Goal: Task Accomplishment & Management: Use online tool/utility

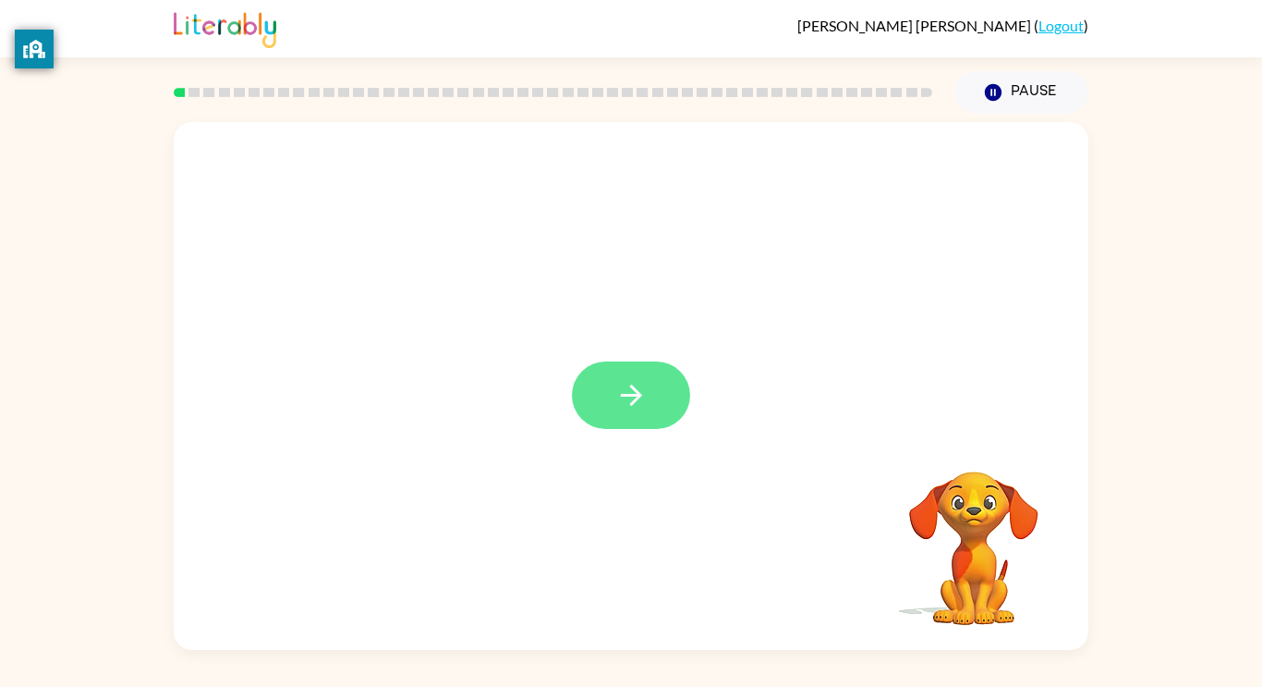
click at [657, 372] on button "button" at bounding box center [631, 394] width 118 height 67
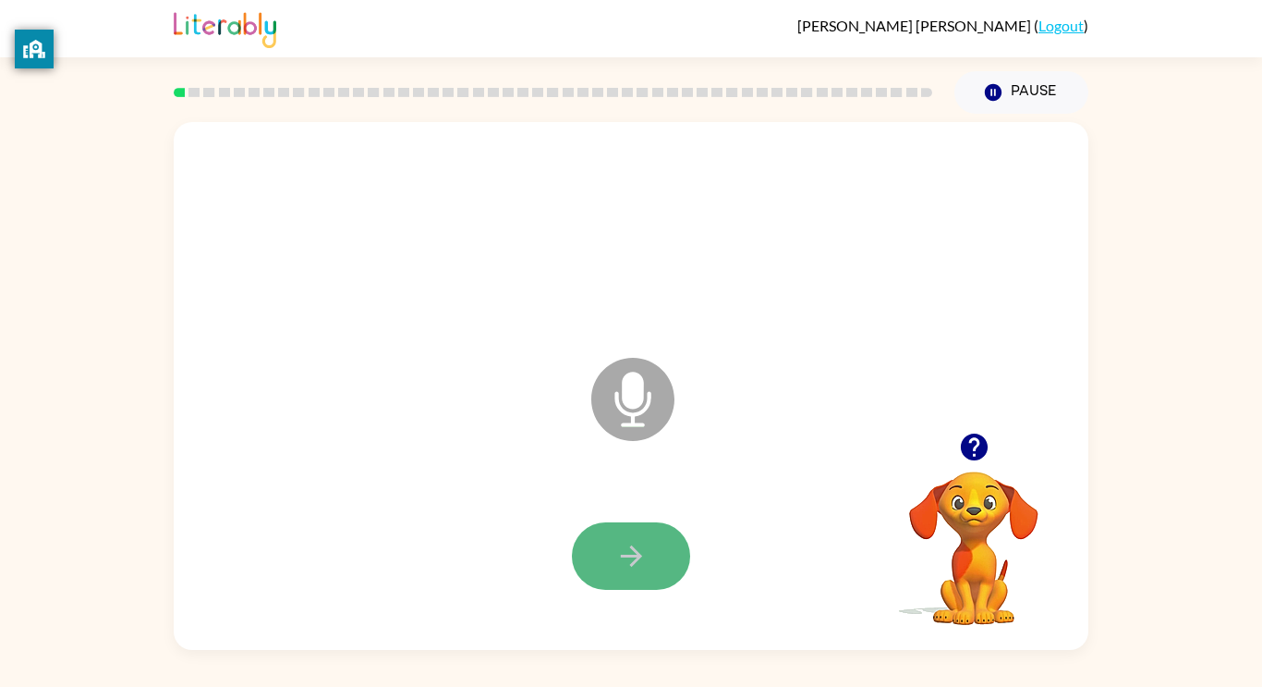
click at [638, 554] on icon "button" at bounding box center [630, 555] width 21 height 21
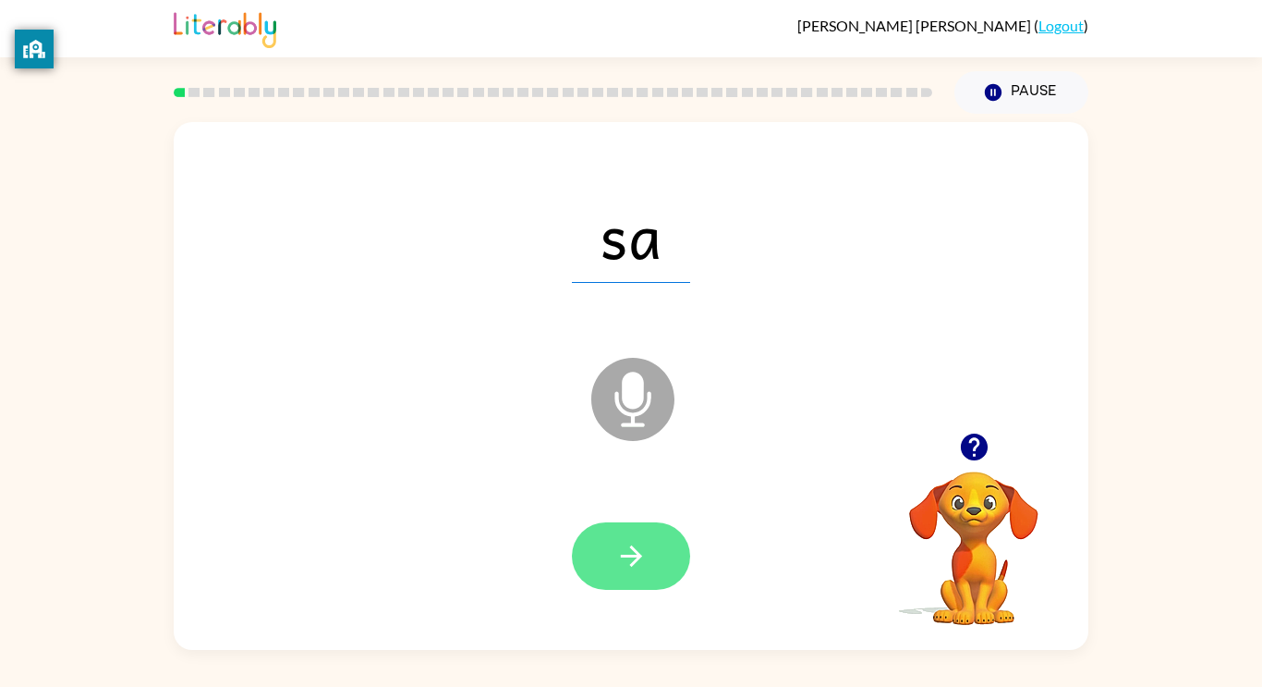
click at [613, 541] on button "button" at bounding box center [631, 555] width 118 height 67
click at [619, 558] on icon "button" at bounding box center [632, 556] width 32 height 32
click at [618, 557] on icon "button" at bounding box center [632, 556] width 32 height 32
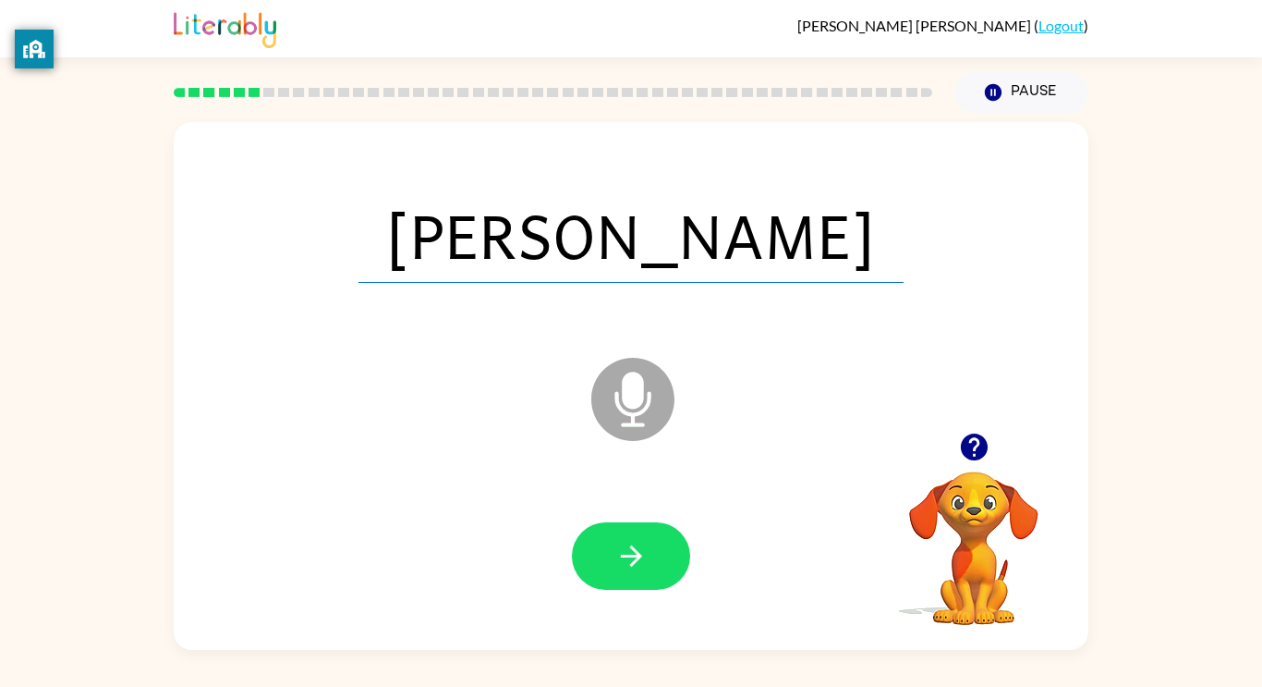
click at [618, 557] on icon "button" at bounding box center [632, 556] width 32 height 32
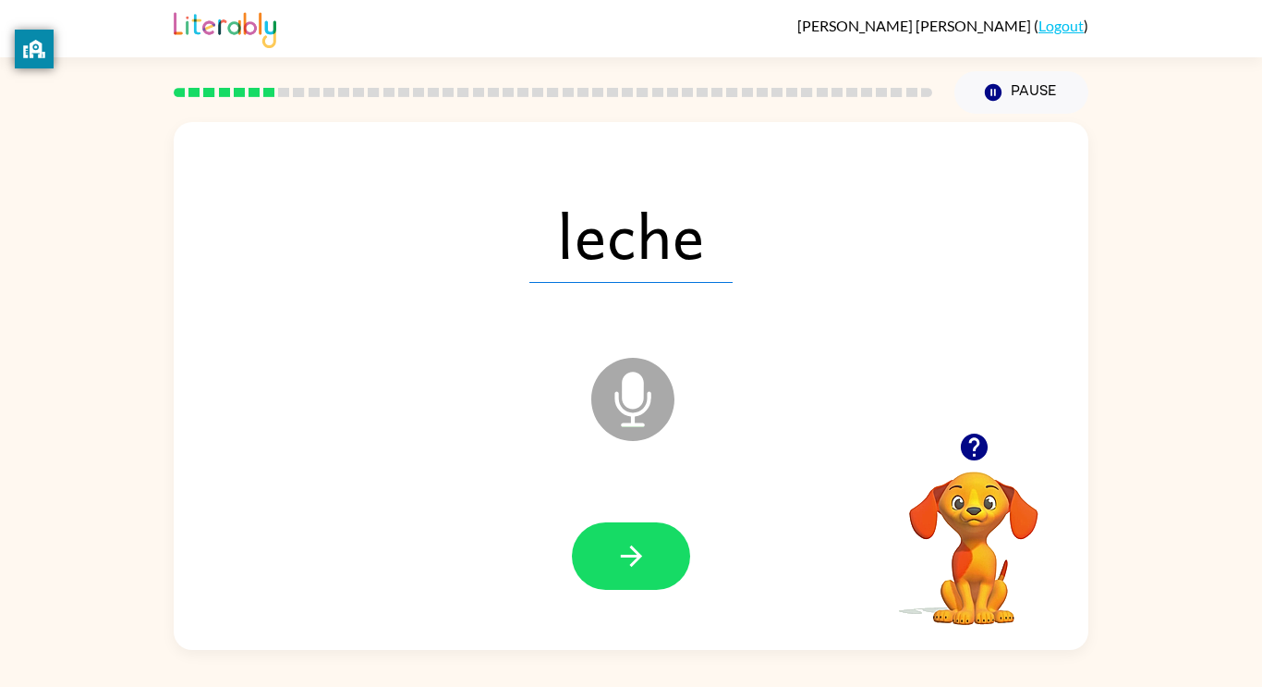
click at [618, 557] on icon "button" at bounding box center [632, 556] width 32 height 32
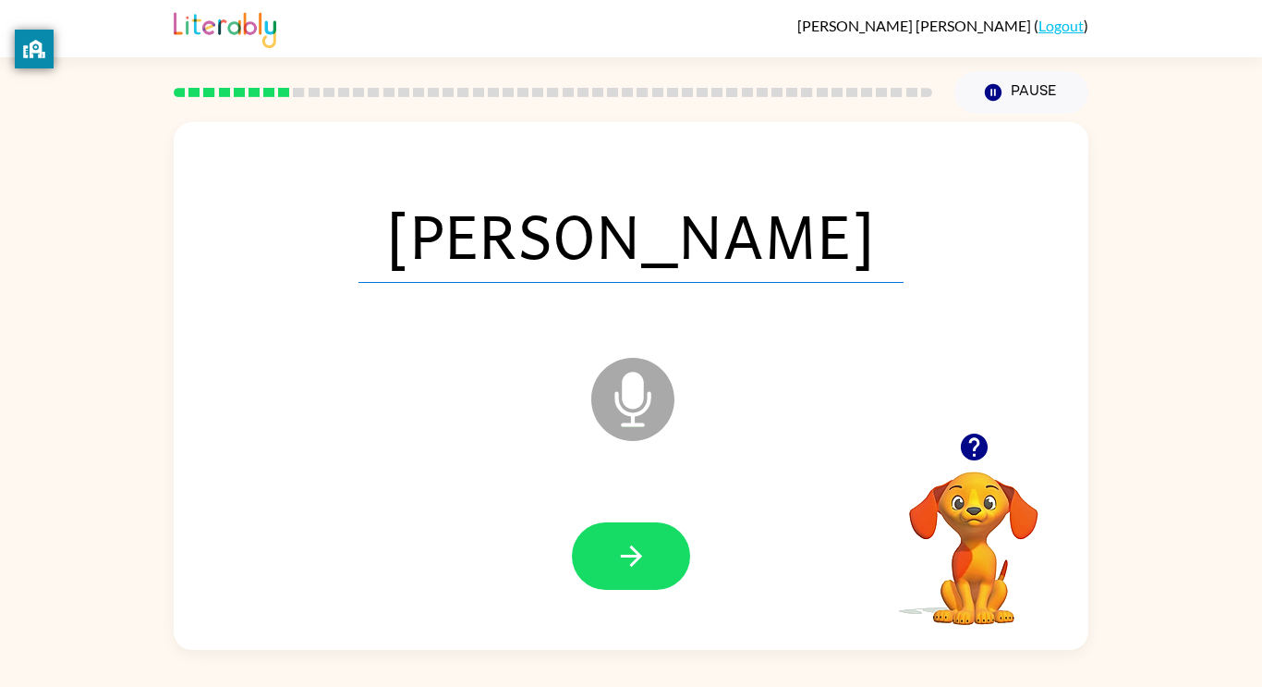
click at [618, 557] on icon "button" at bounding box center [632, 556] width 32 height 32
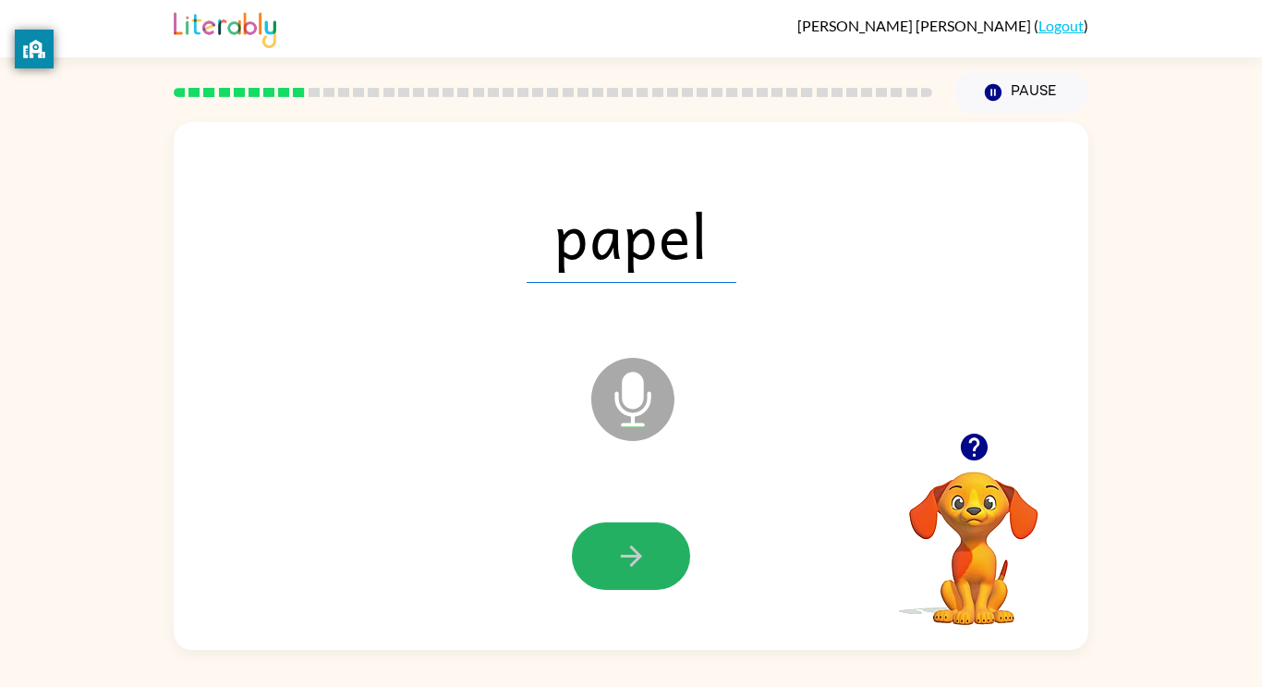
click at [618, 557] on icon "button" at bounding box center [632, 556] width 32 height 32
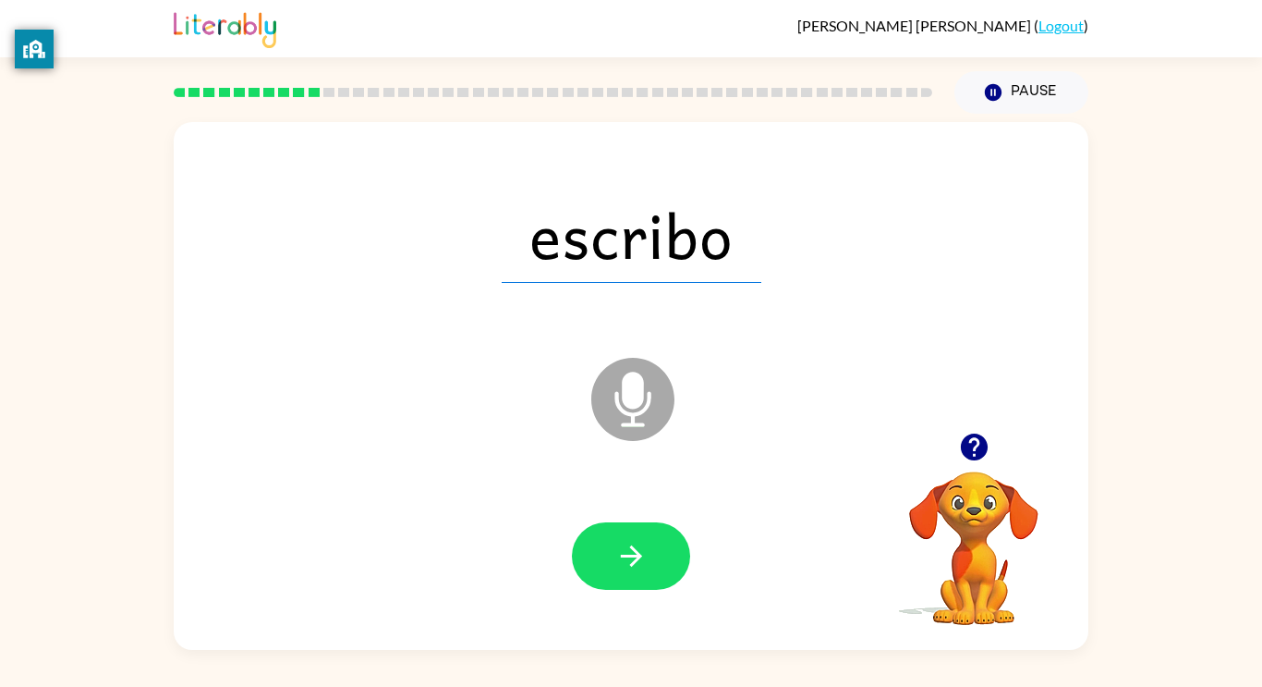
click at [618, 557] on icon "button" at bounding box center [632, 556] width 32 height 32
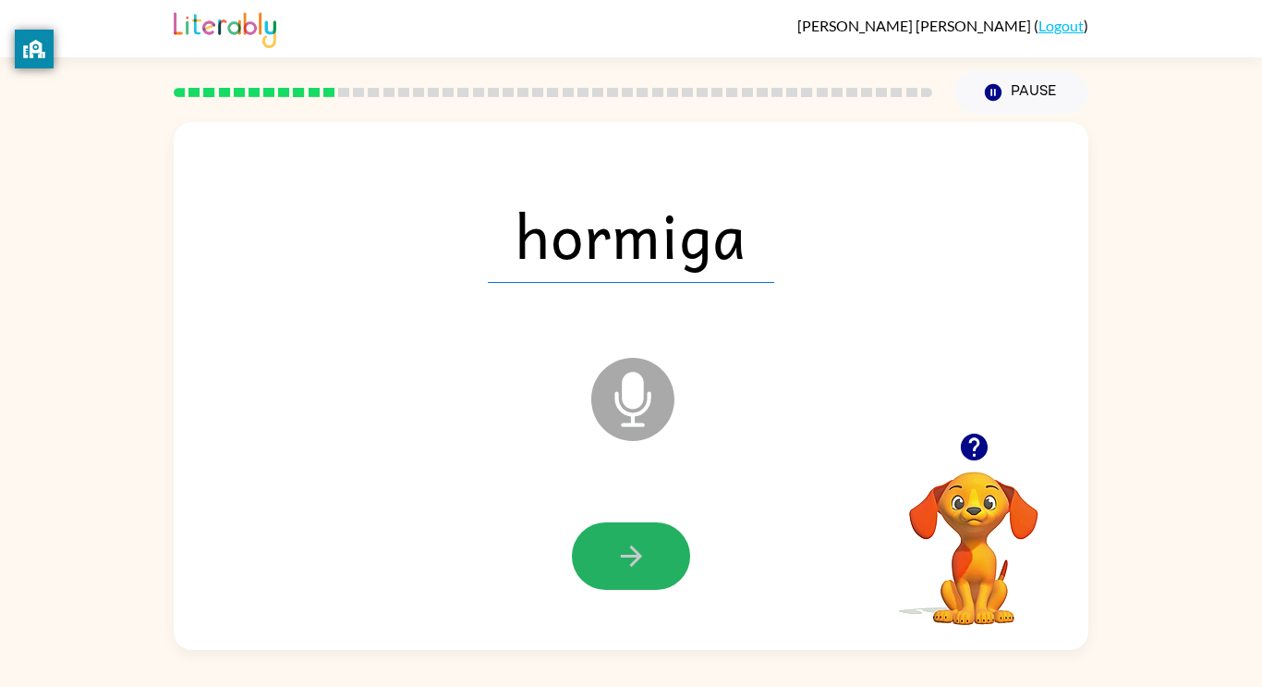
click at [618, 557] on icon "button" at bounding box center [632, 556] width 32 height 32
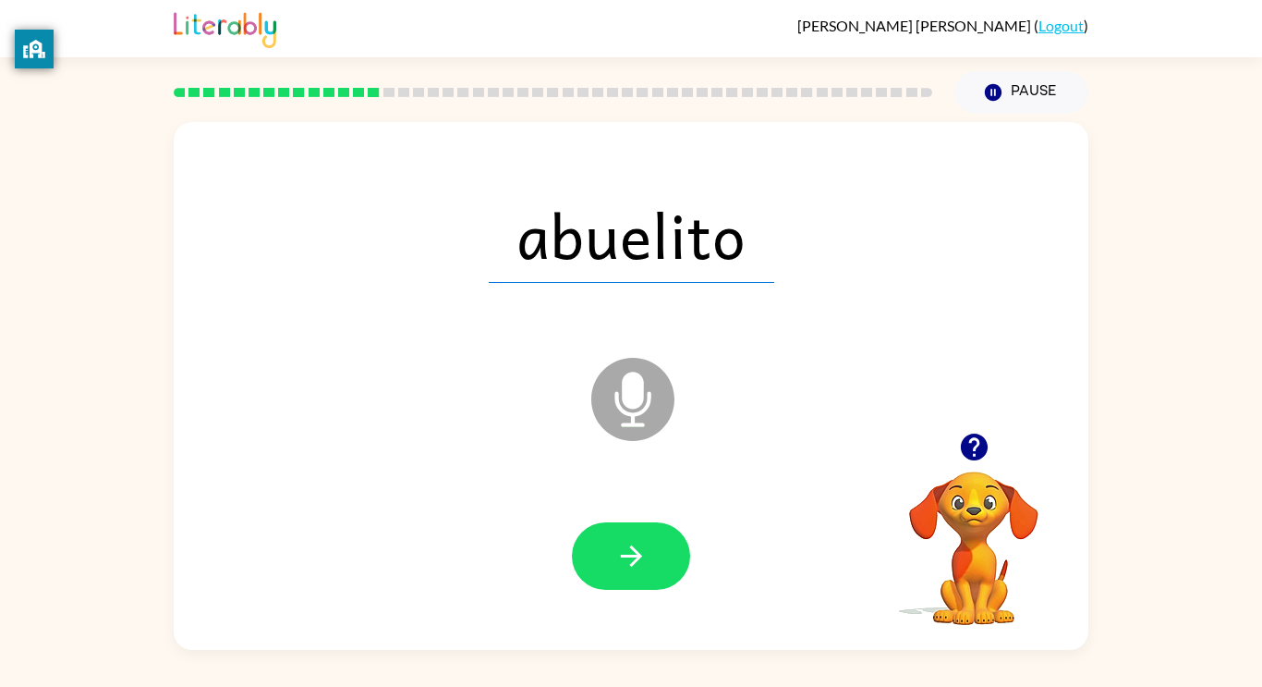
click at [619, 557] on icon "button" at bounding box center [632, 556] width 32 height 32
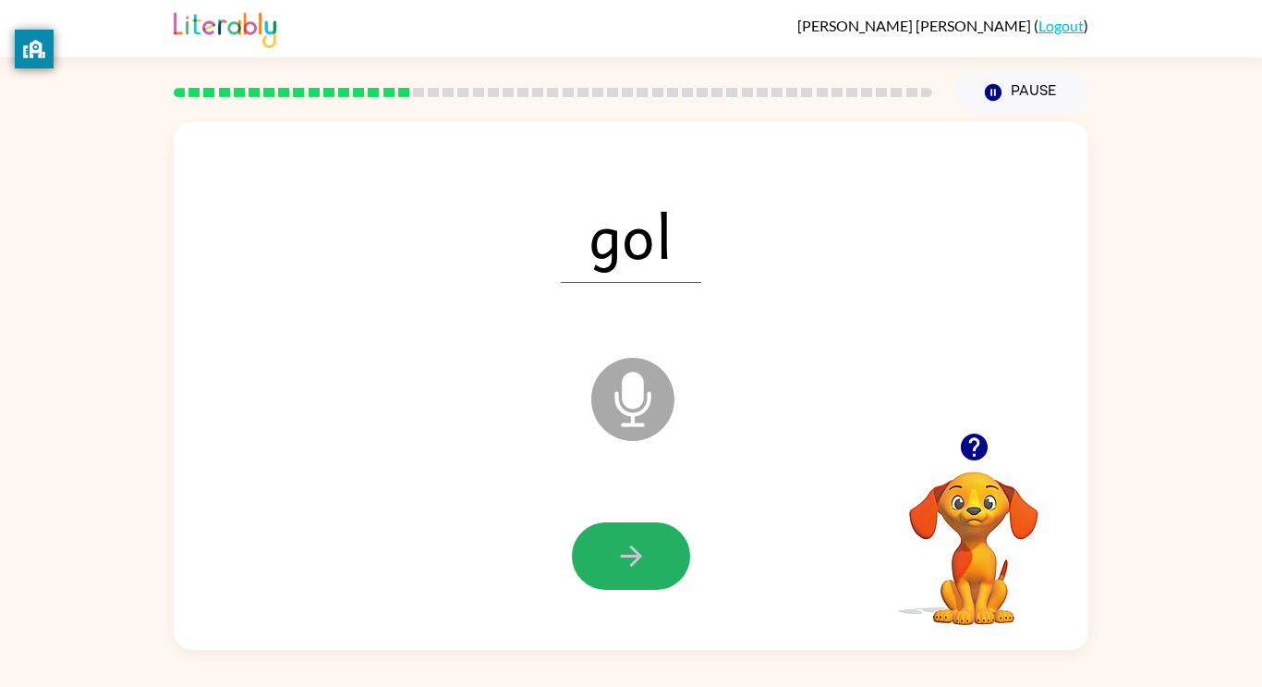
click at [619, 557] on icon "button" at bounding box center [632, 556] width 32 height 32
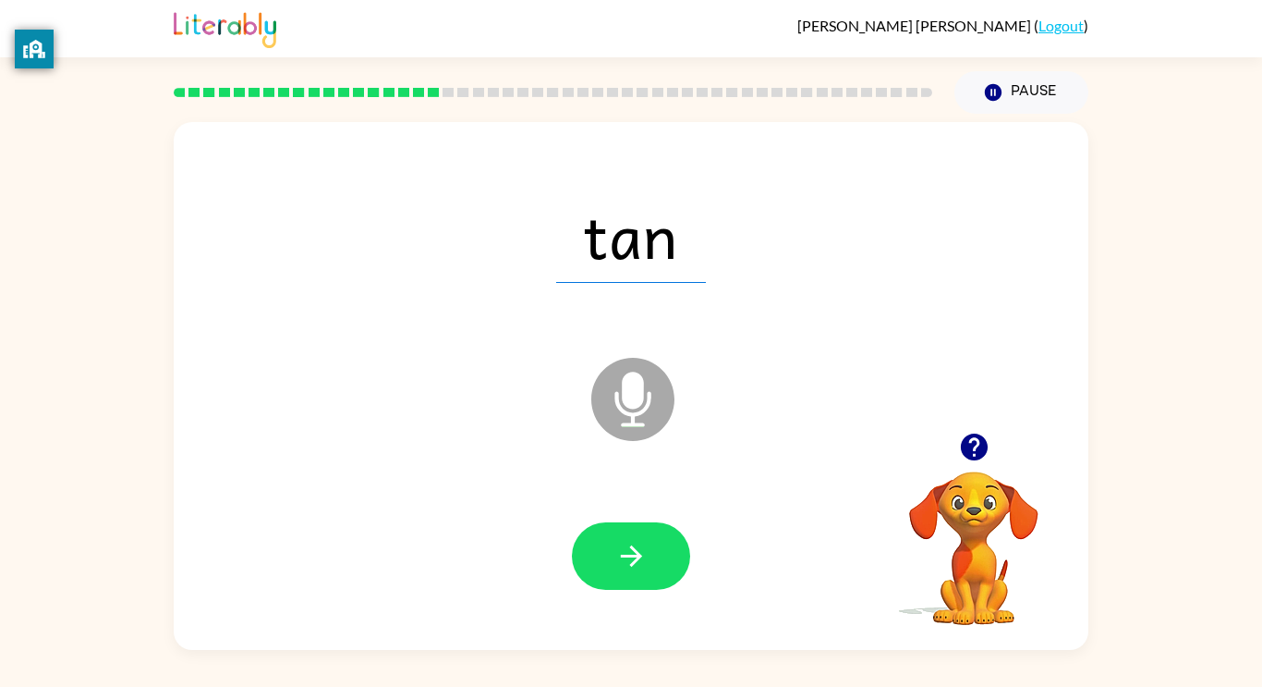
click at [619, 557] on icon "button" at bounding box center [632, 556] width 32 height 32
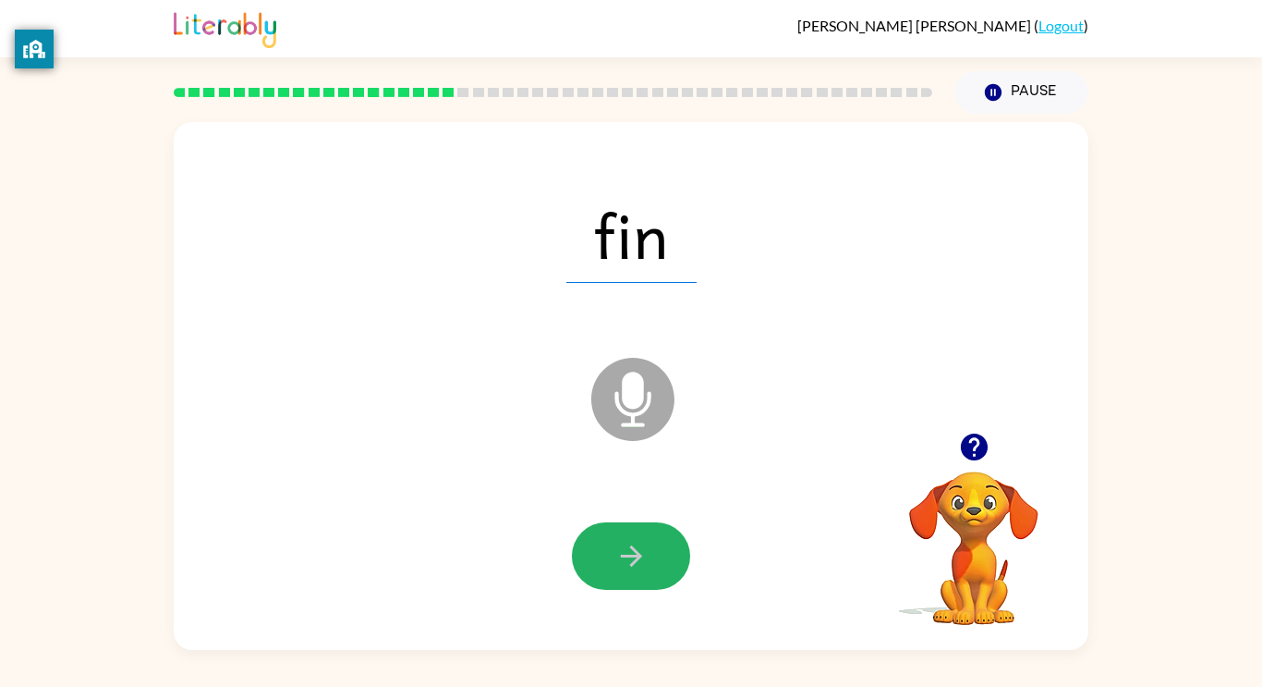
click at [619, 557] on icon "button" at bounding box center [632, 556] width 32 height 32
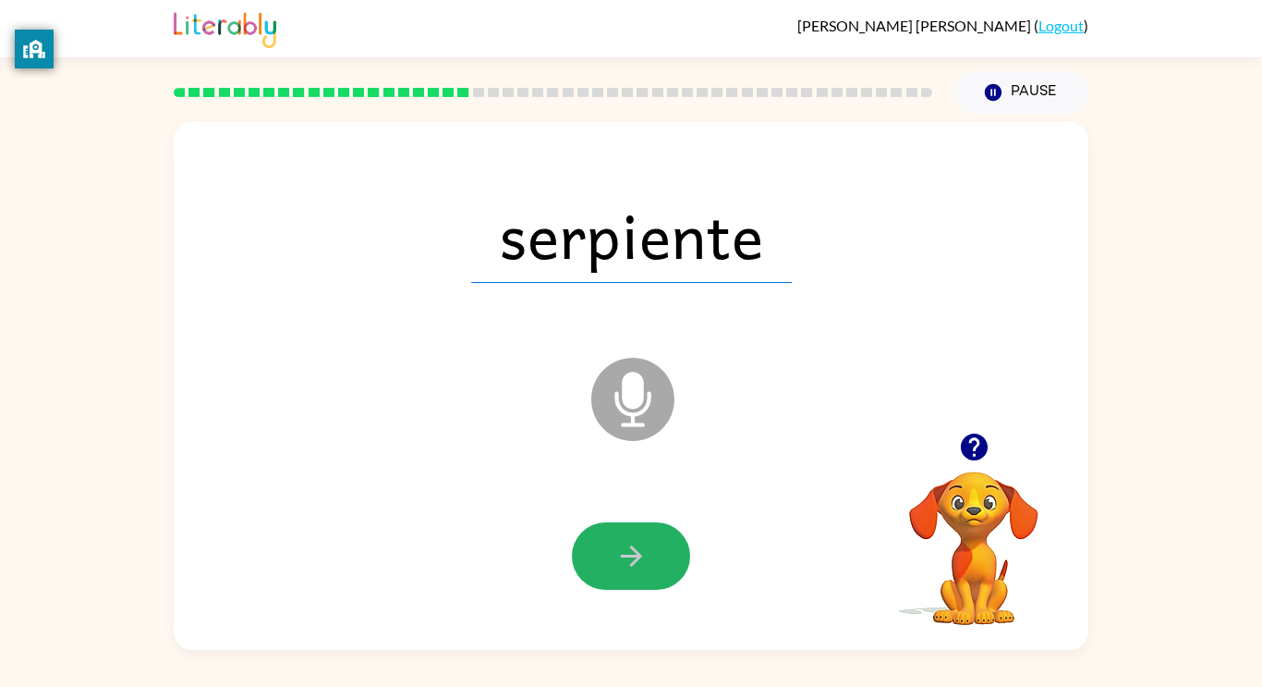
click at [619, 557] on icon "button" at bounding box center [632, 556] width 32 height 32
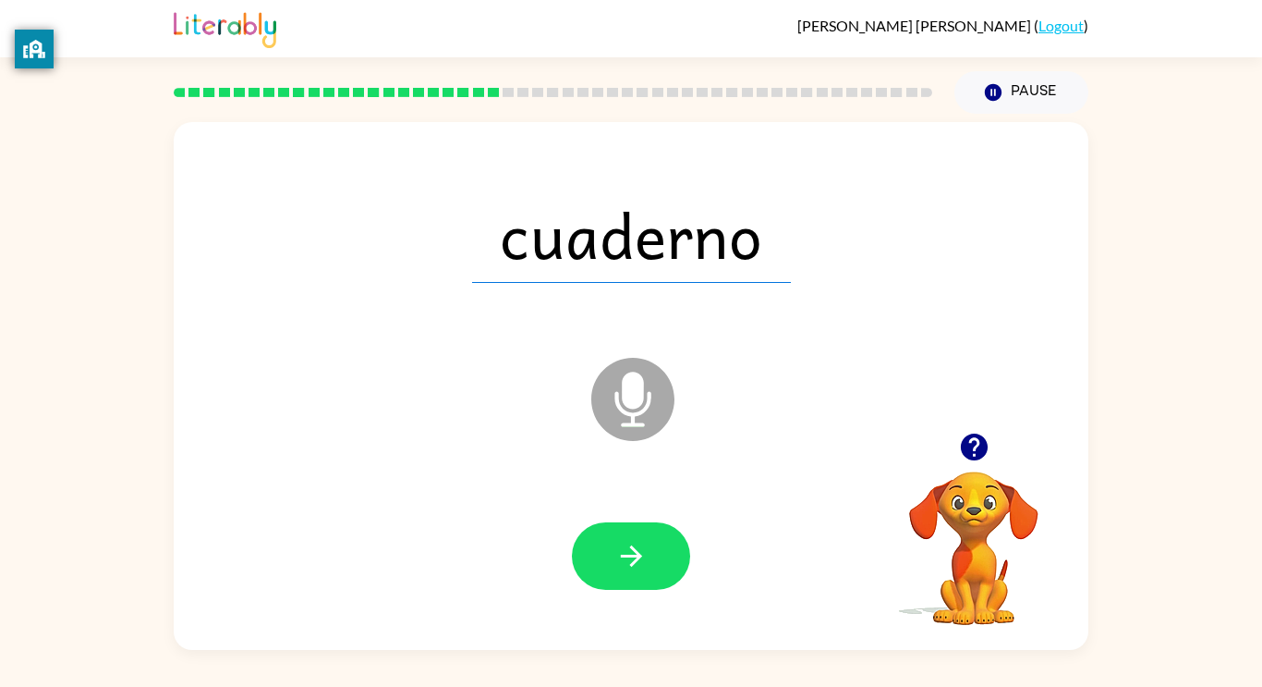
click at [619, 557] on icon "button" at bounding box center [632, 556] width 32 height 32
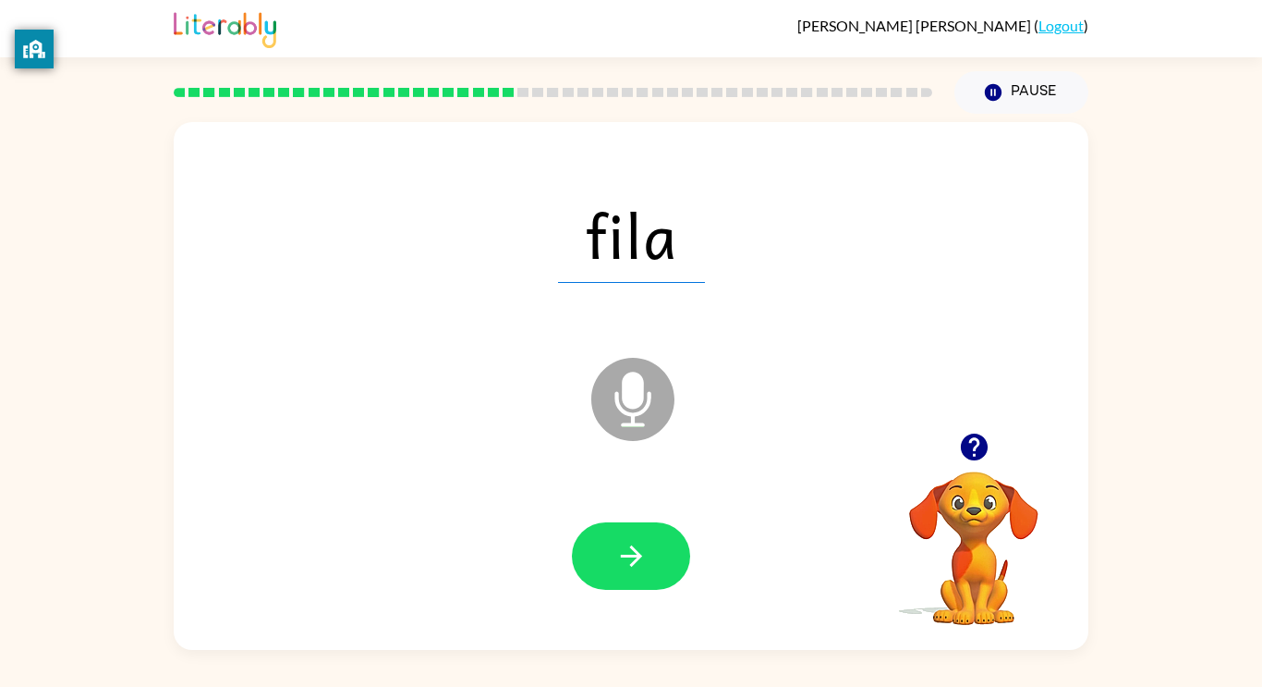
click at [619, 557] on icon "button" at bounding box center [632, 556] width 32 height 32
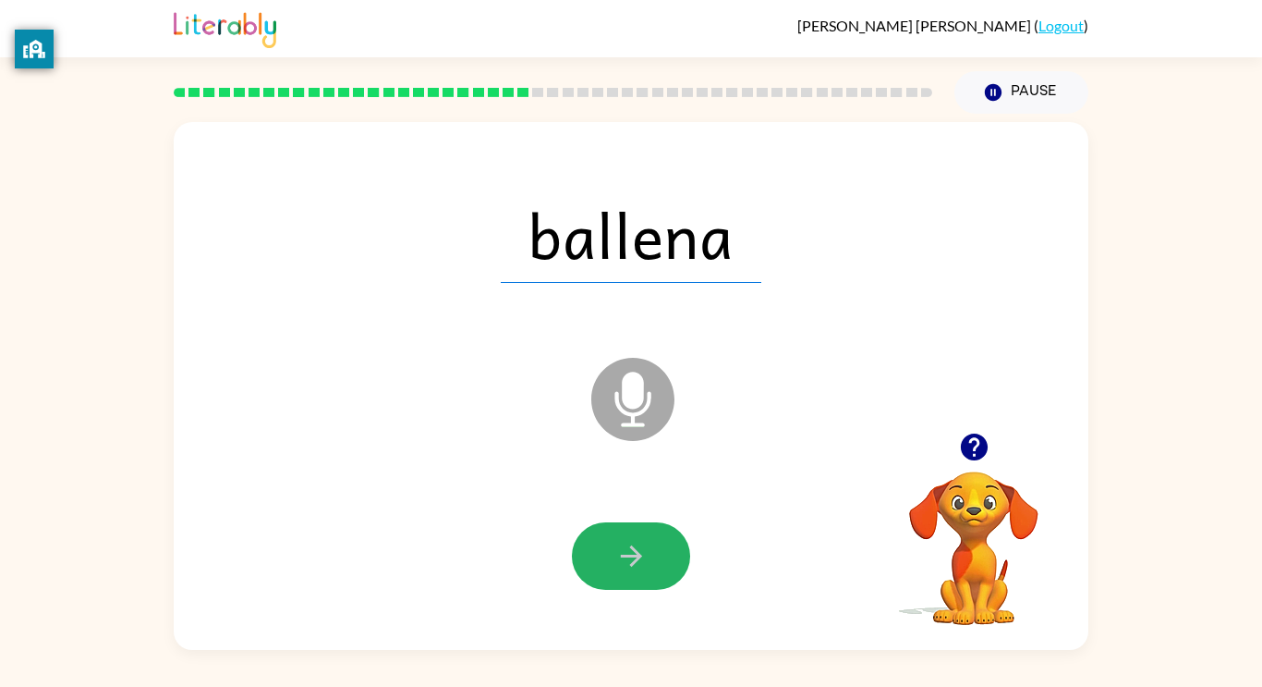
click at [619, 557] on icon "button" at bounding box center [632, 556] width 32 height 32
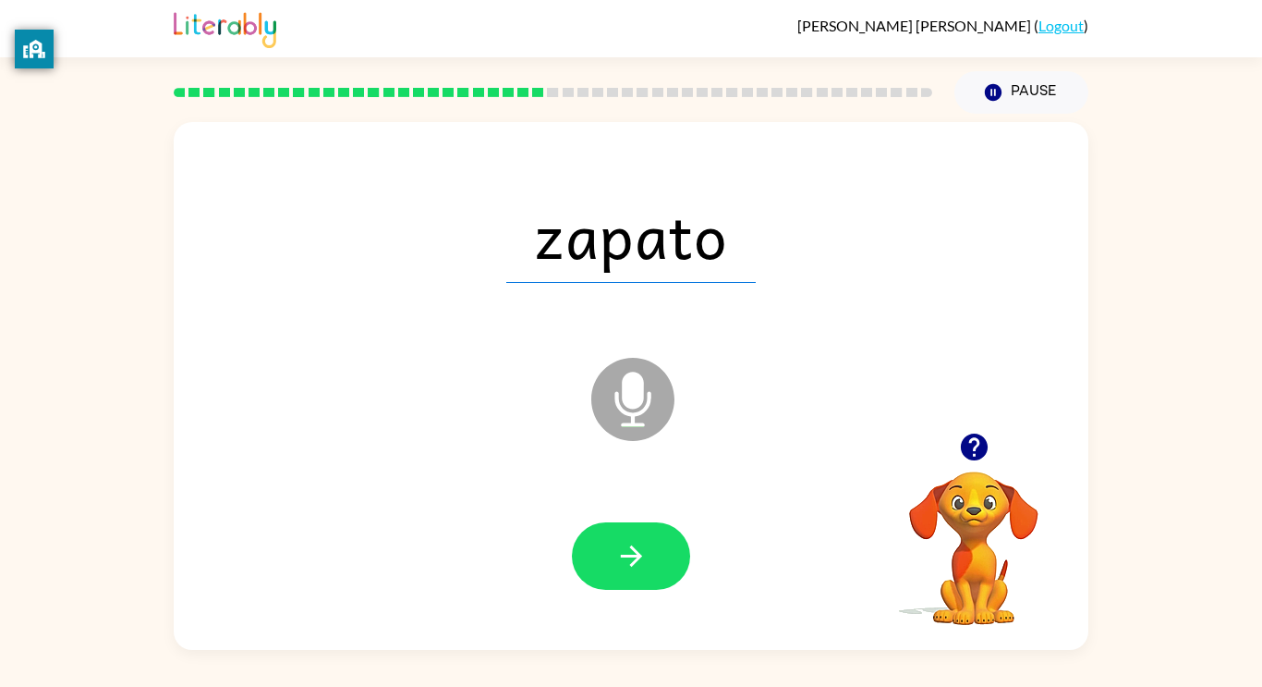
click at [619, 557] on icon "button" at bounding box center [632, 556] width 32 height 32
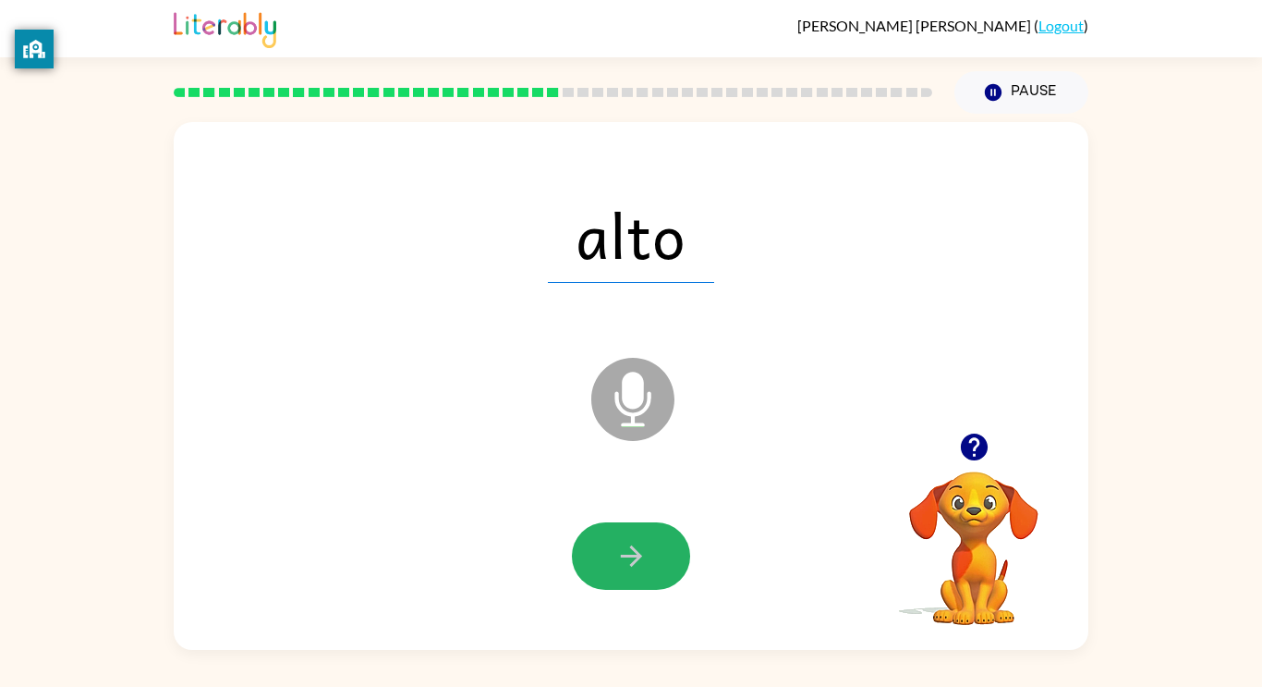
click at [619, 557] on icon "button" at bounding box center [632, 556] width 32 height 32
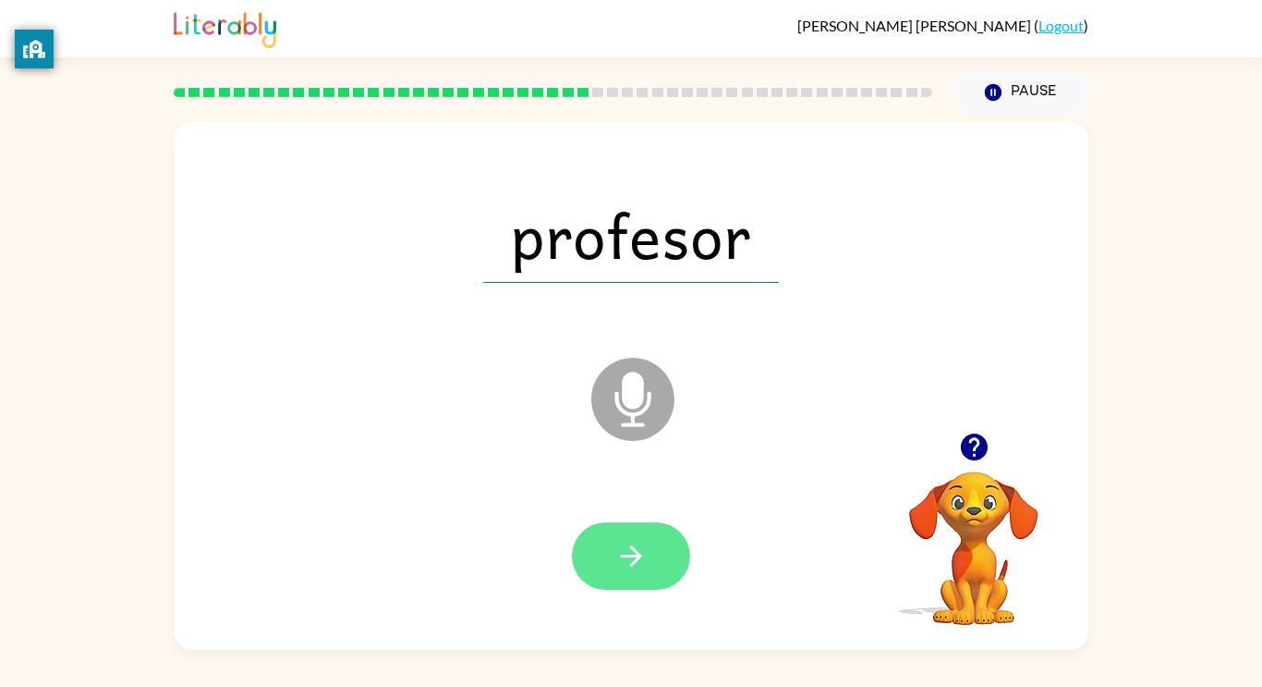
click at [618, 556] on icon "button" at bounding box center [632, 556] width 32 height 32
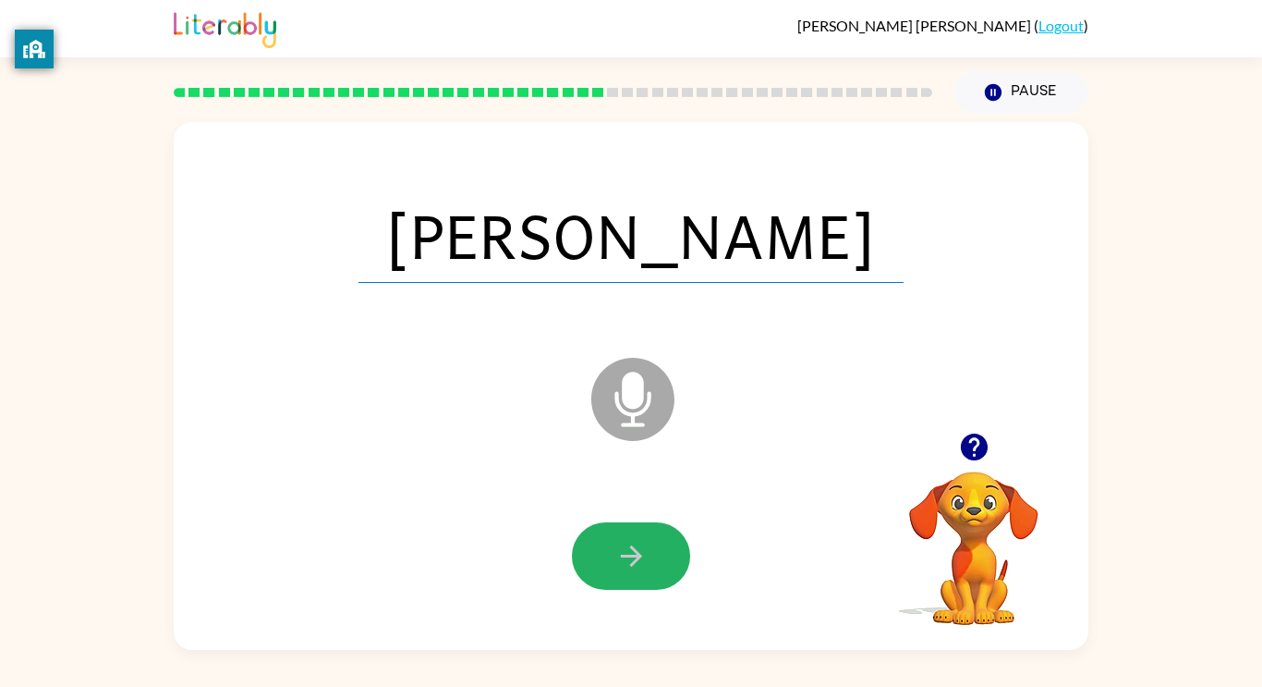
click at [618, 556] on icon "button" at bounding box center [632, 556] width 32 height 32
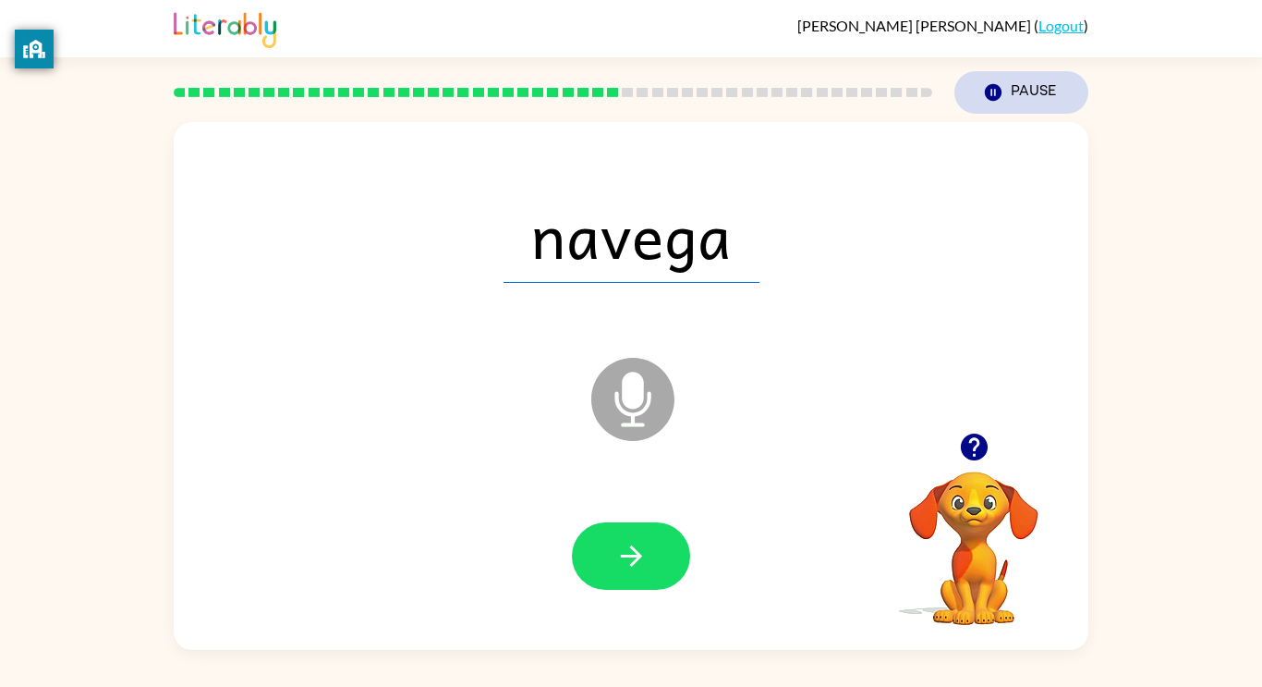
click at [1034, 97] on button "Pause Pause" at bounding box center [1022, 92] width 134 height 43
